Goal: Transaction & Acquisition: Purchase product/service

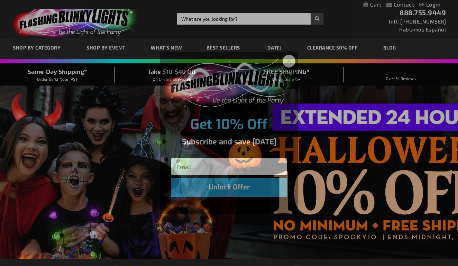
click at [293, 61] on circle "Close dialog" at bounding box center [289, 60] width 11 height 11
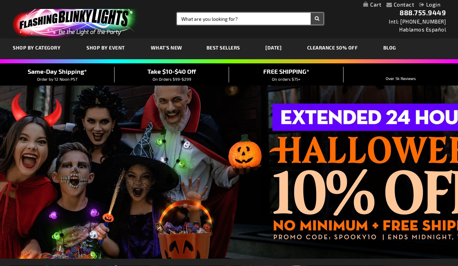
click at [206, 19] on input "Search" at bounding box center [250, 19] width 146 height 12
type input "wedding"
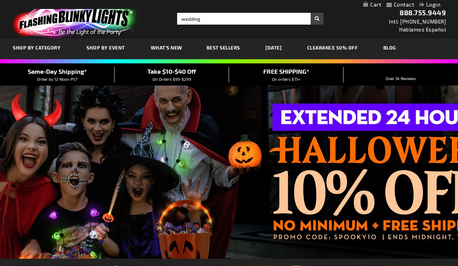
click at [314, 18] on button "Search" at bounding box center [317, 19] width 13 height 12
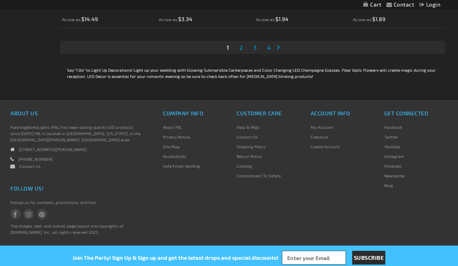
scroll to position [2321, 0]
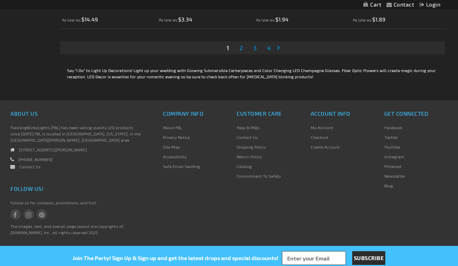
click at [243, 46] on span "2" at bounding box center [241, 48] width 3 height 8
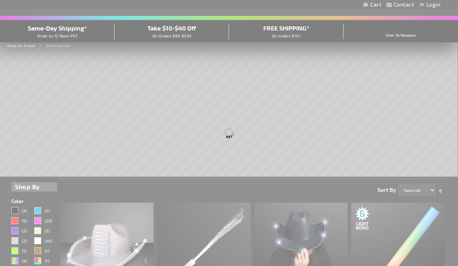
scroll to position [0, 0]
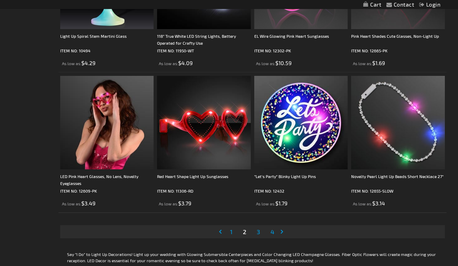
scroll to position [2132, 0]
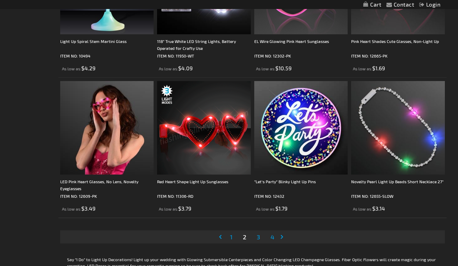
click at [196, 130] on img at bounding box center [203, 127] width 93 height 93
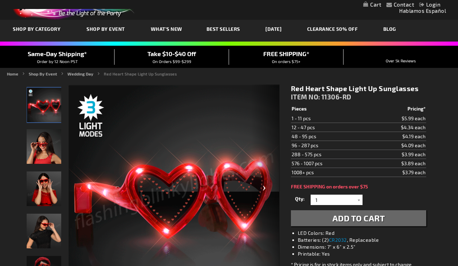
scroll to position [19, 0]
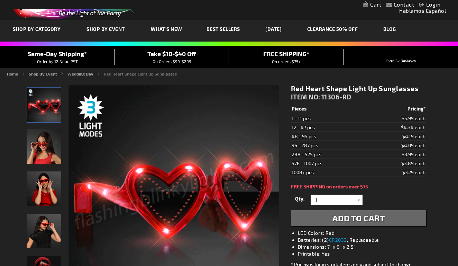
drag, startPoint x: 292, startPoint y: 88, endPoint x: 425, endPoint y: 89, distance: 132.6
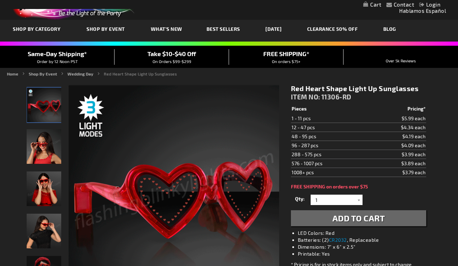
click at [425, 89] on h1 "Red Heart Shape Light Up Sunglasses" at bounding box center [358, 88] width 135 height 9
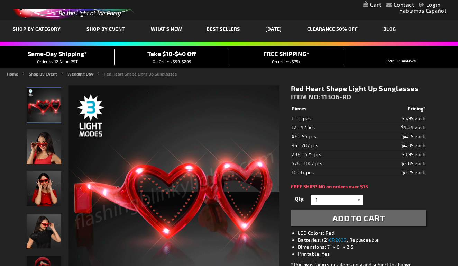
copy h1 "Red Heart Shape Light Up Sunglasses"
